Goal: Information Seeking & Learning: Find specific fact

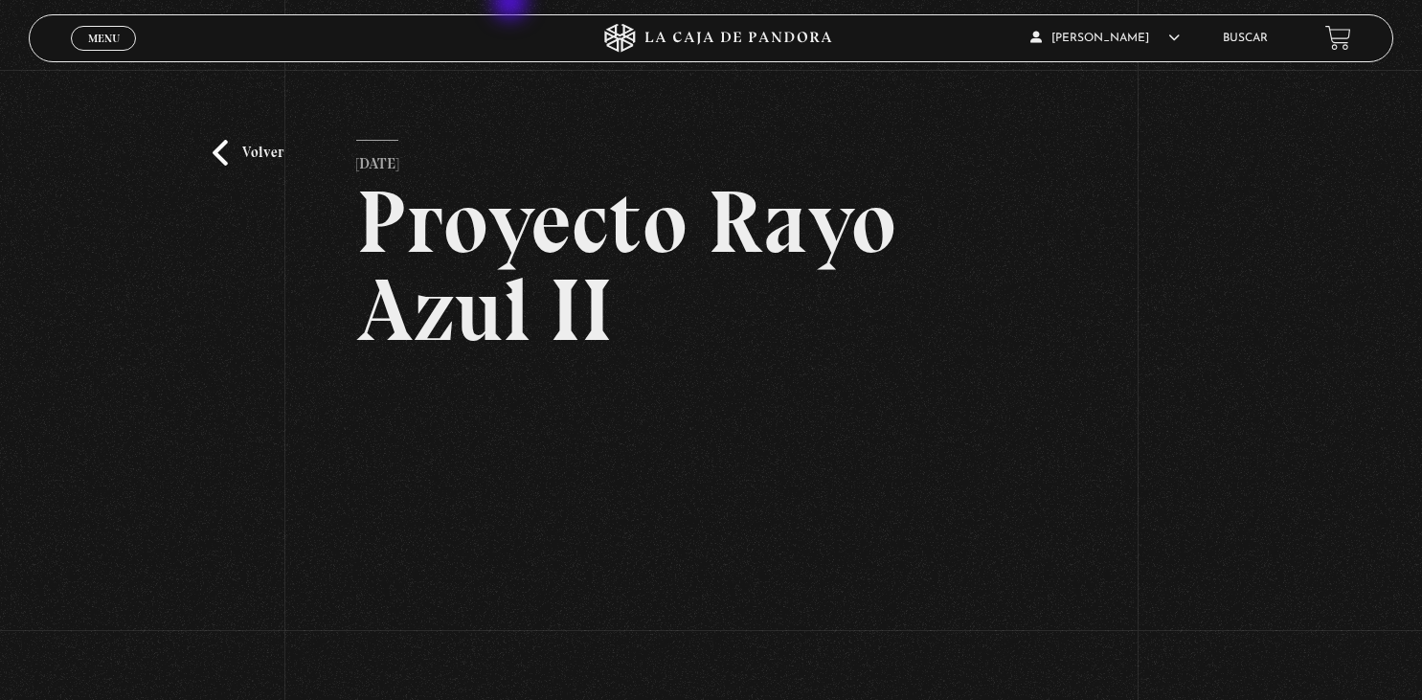
scroll to position [163, 0]
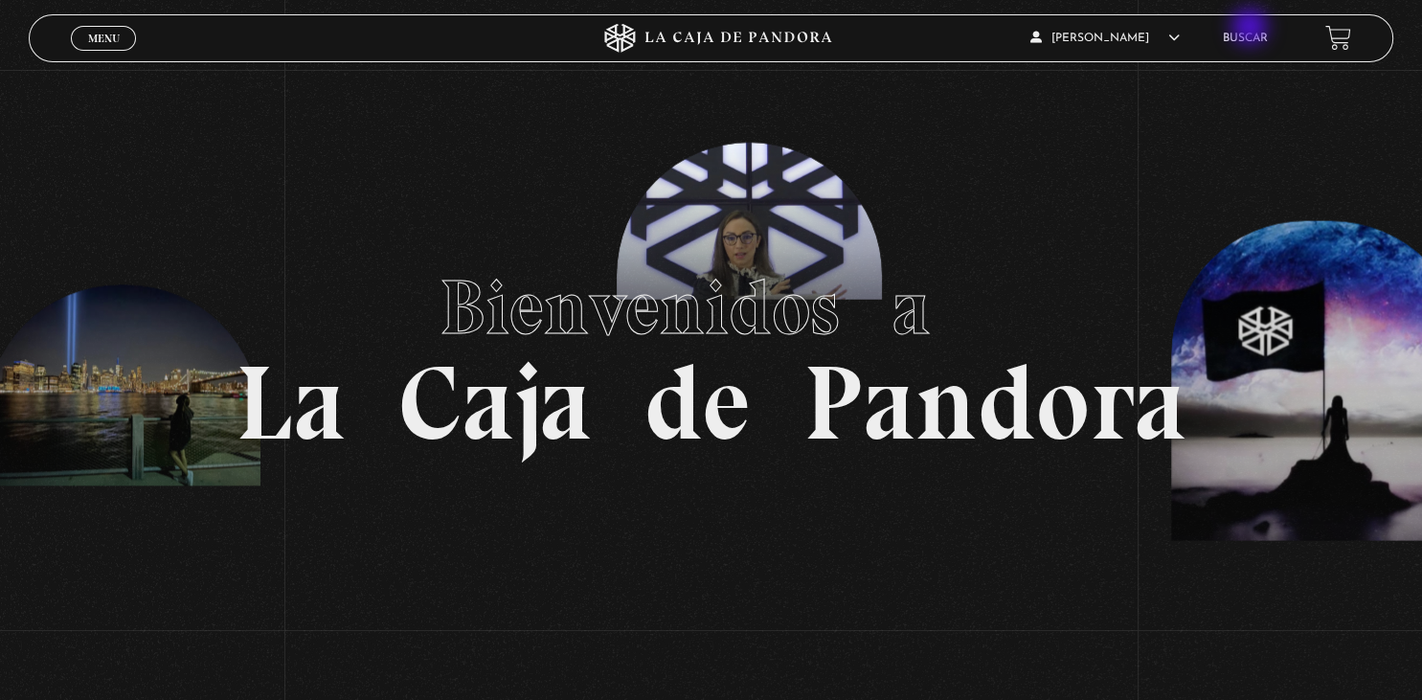
click at [1252, 29] on li "Buscar" at bounding box center [1245, 38] width 45 height 30
click at [1251, 33] on li "Buscar" at bounding box center [1245, 38] width 45 height 30
click at [1250, 40] on link "Buscar" at bounding box center [1245, 38] width 45 height 11
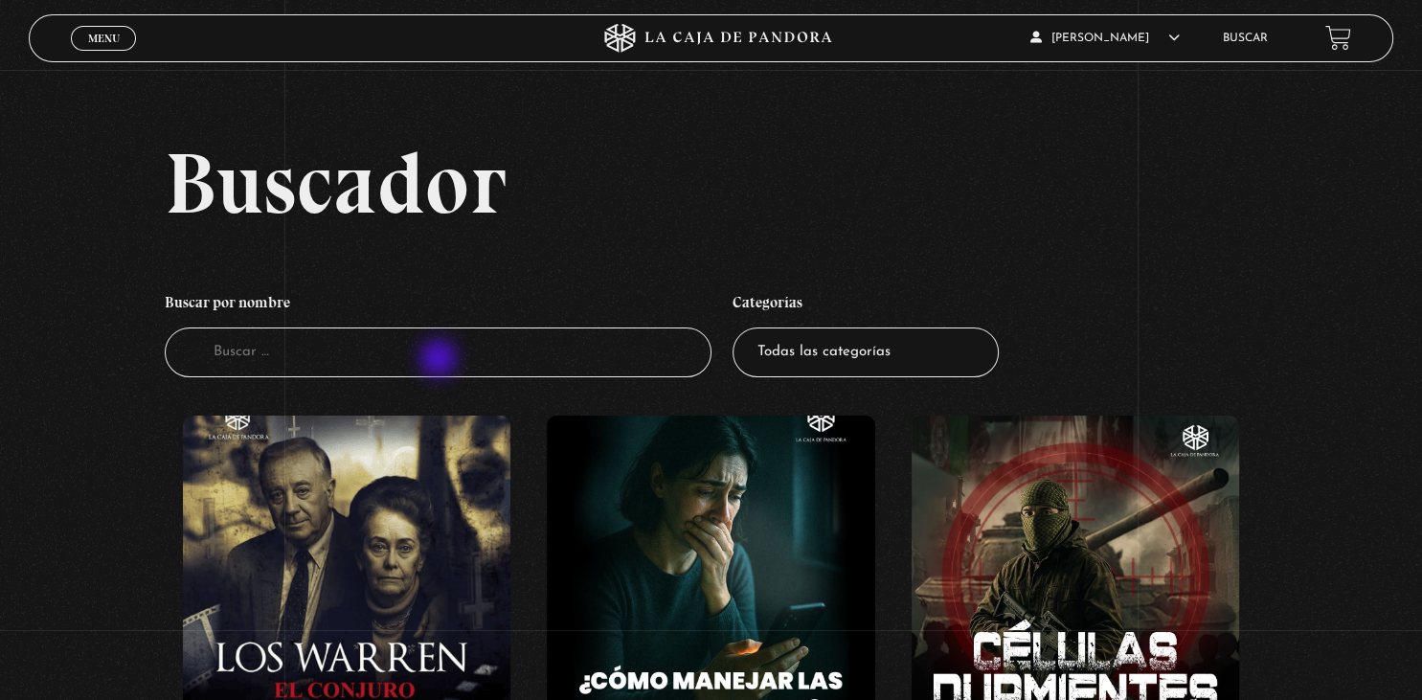
click at [440, 360] on input "Buscador" at bounding box center [438, 353] width 546 height 51
type input "gran ramera"
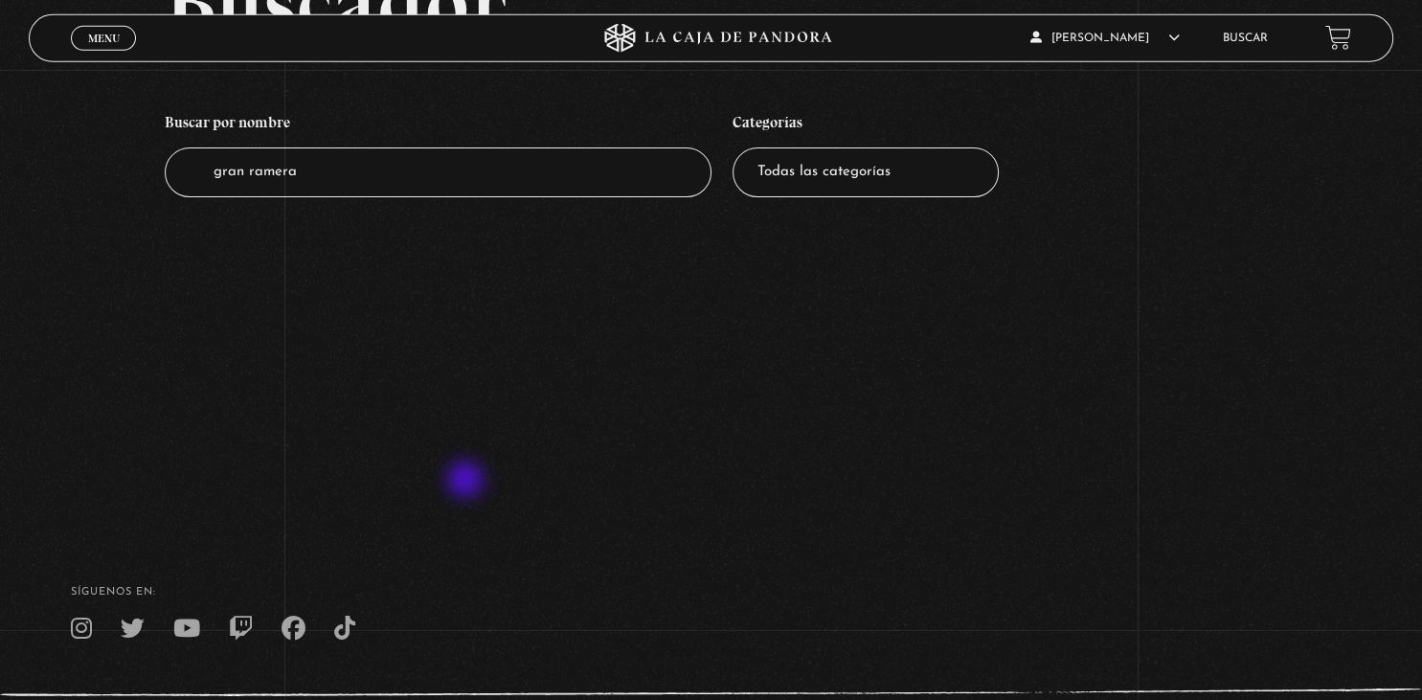
scroll to position [179, 0]
click at [385, 169] on input "gran ramera" at bounding box center [438, 173] width 546 height 51
type input "g"
type input "epk"
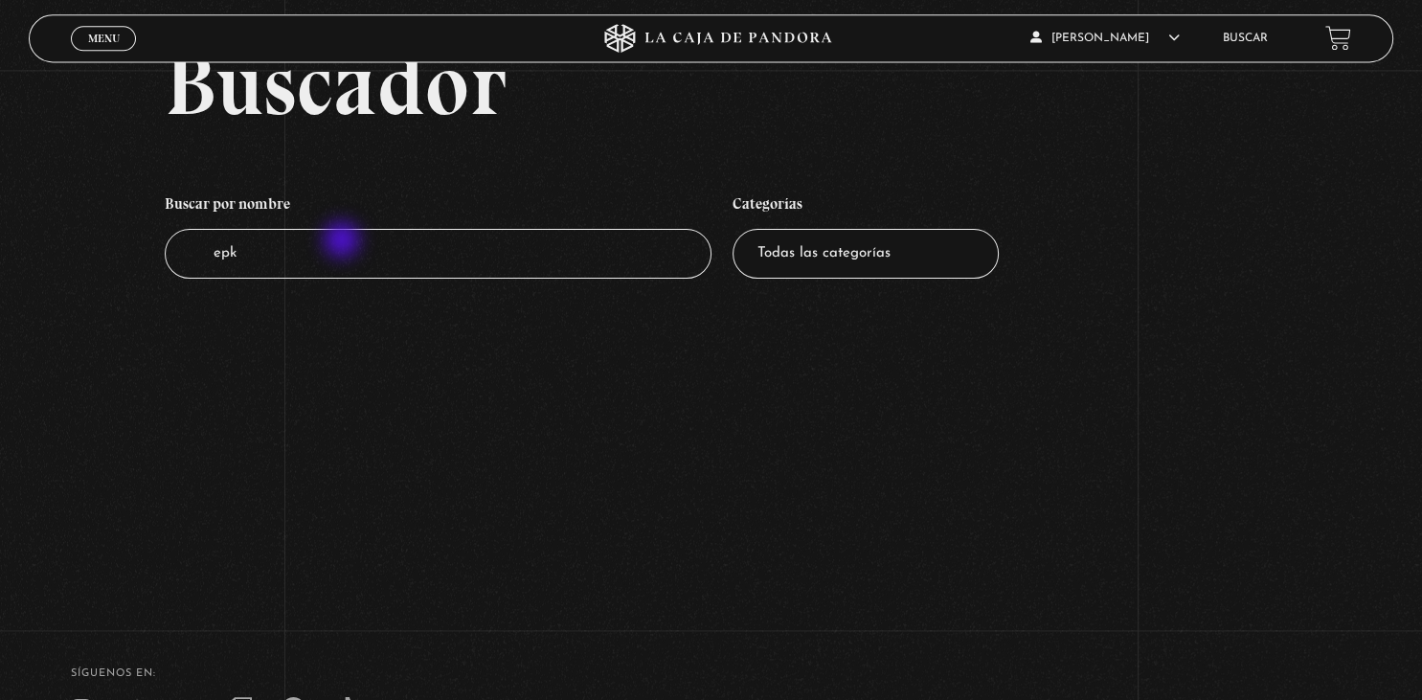
click at [344, 241] on input "epk" at bounding box center [438, 254] width 546 height 51
type input "e"
type input "mk"
